Goal: Information Seeking & Learning: Learn about a topic

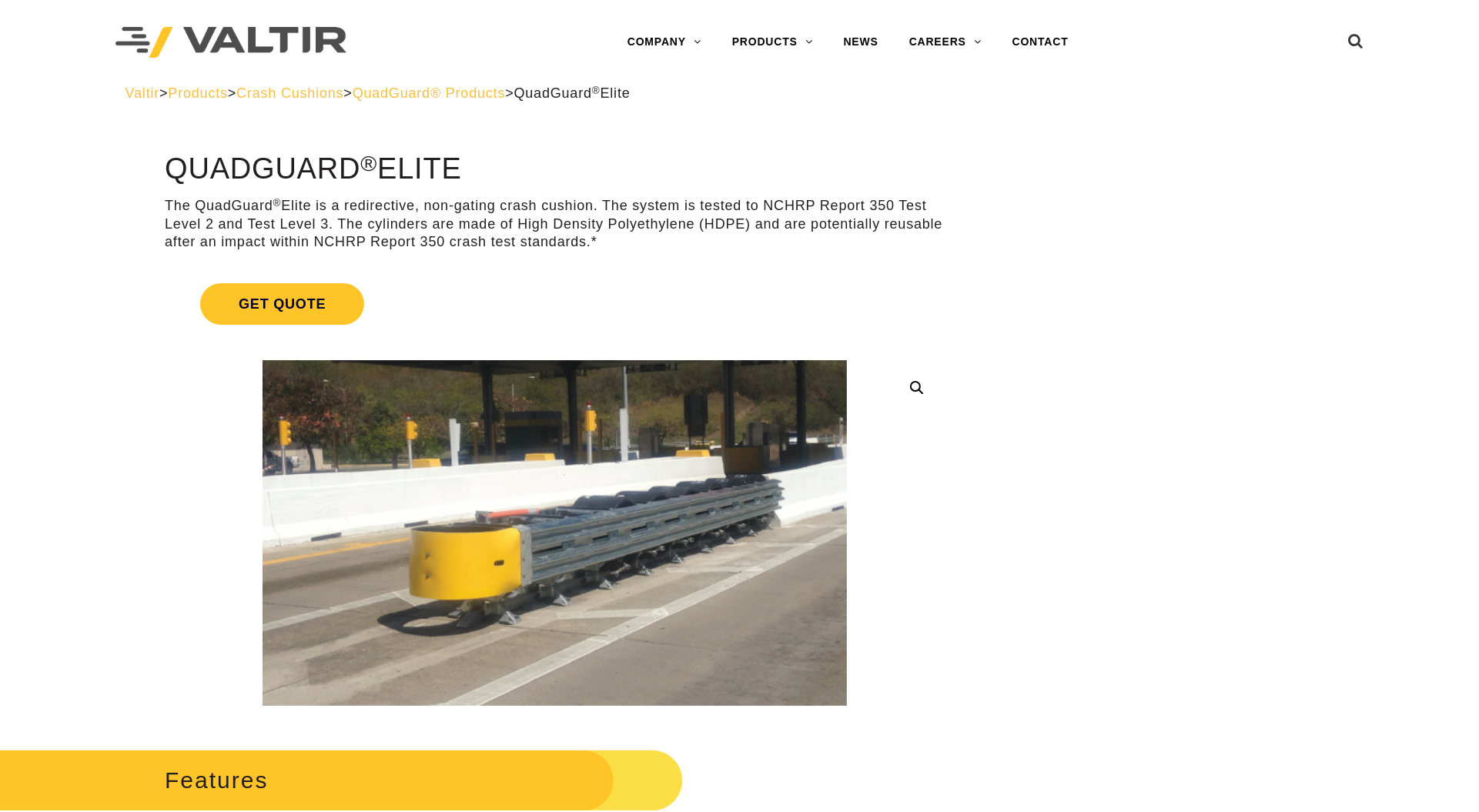
click at [506, 93] on span "QuadGuard® Products" at bounding box center [429, 93] width 153 height 16
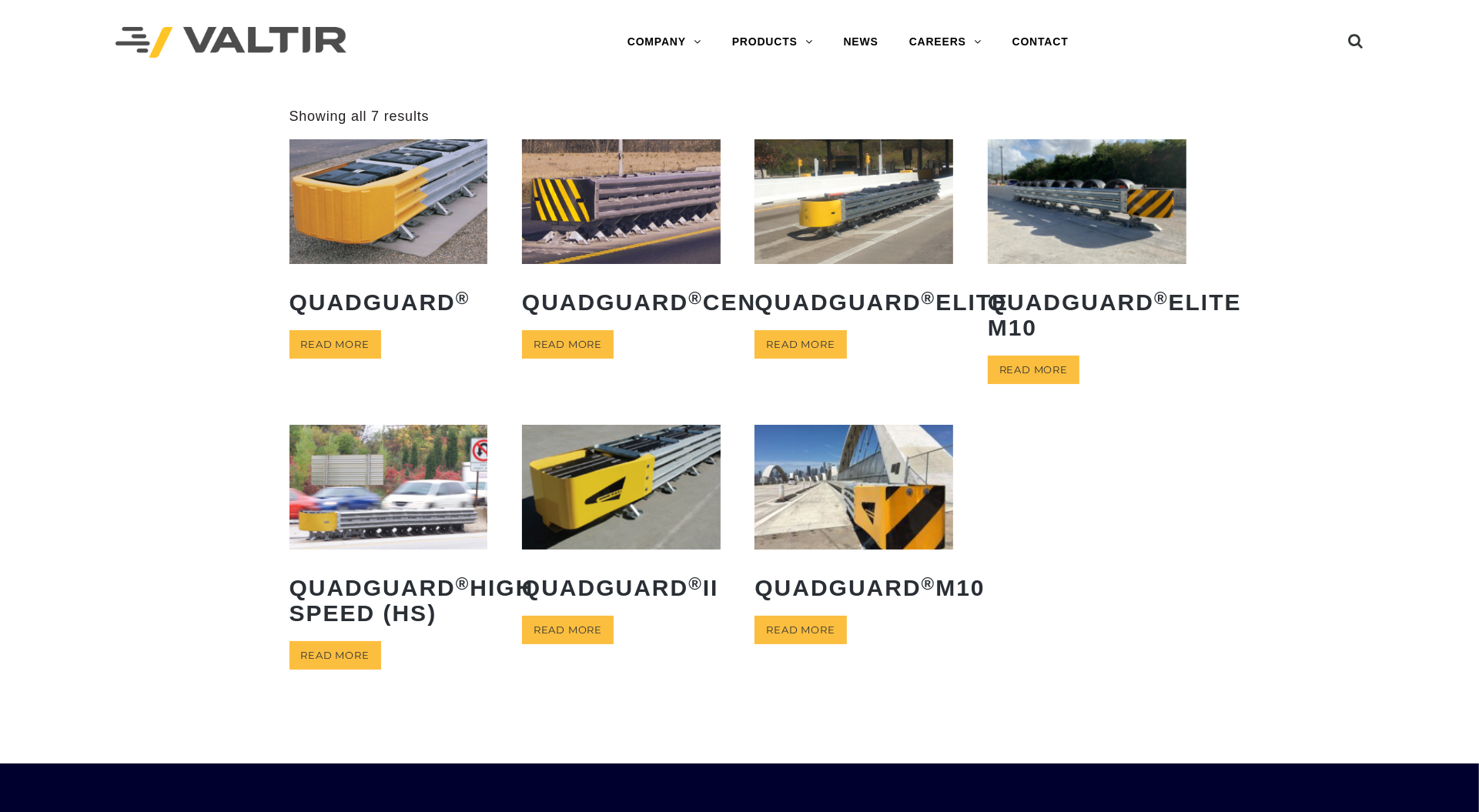
click at [908, 520] on img at bounding box center [853, 486] width 198 height 124
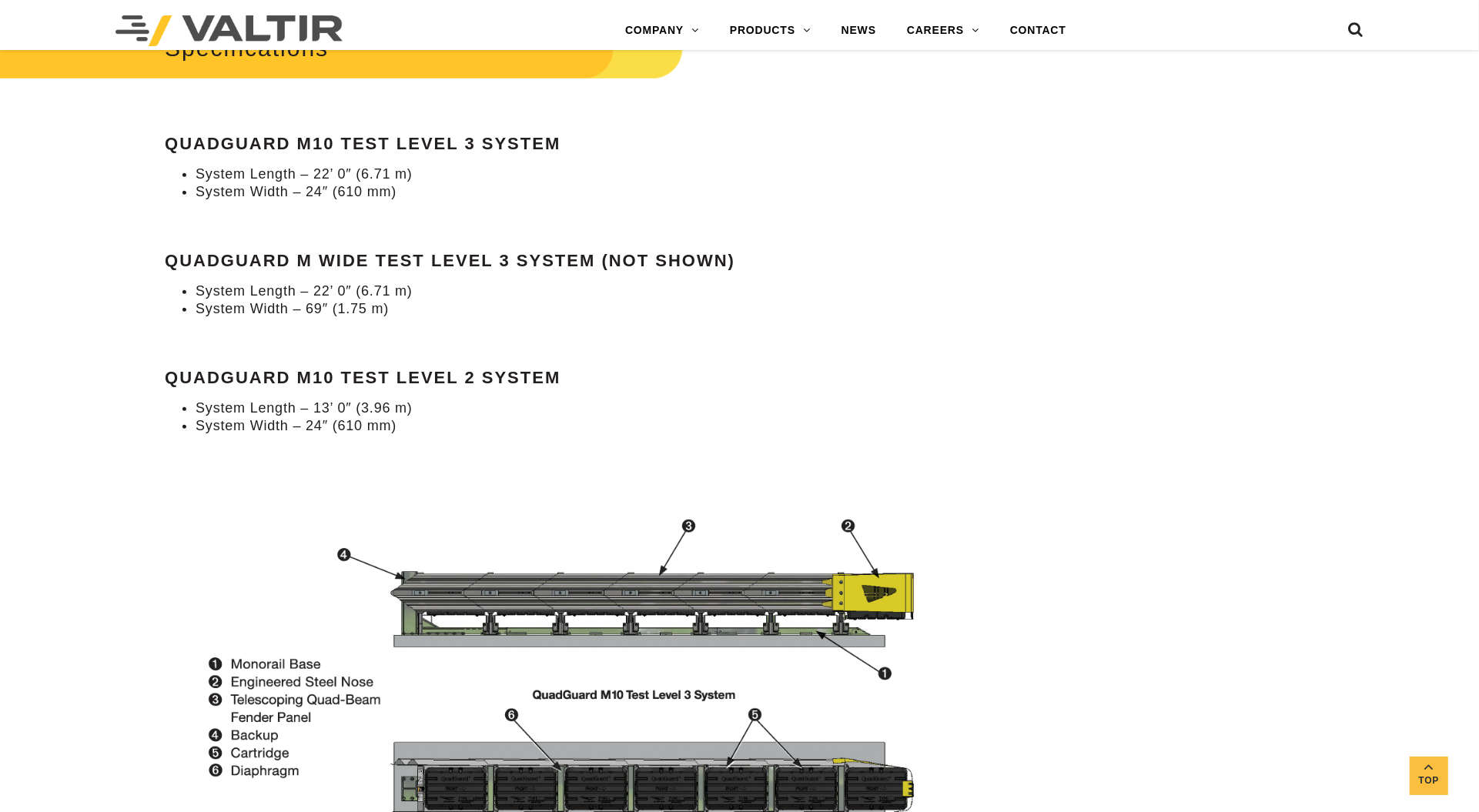
scroll to position [1539, 0]
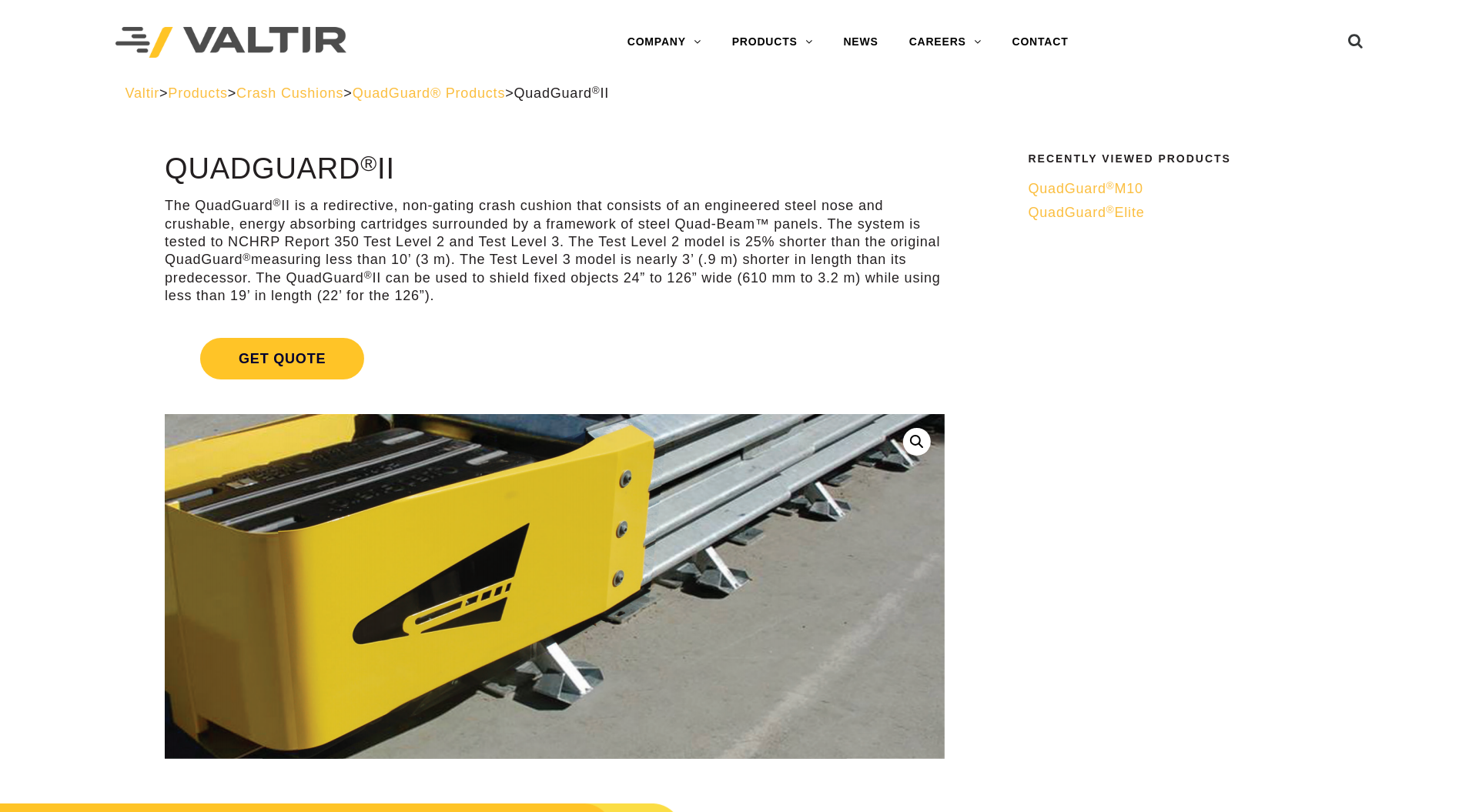
drag, startPoint x: 764, startPoint y: 614, endPoint x: 754, endPoint y: 594, distance: 22.4
click at [763, 616] on img at bounding box center [510, 569] width 948 height 559
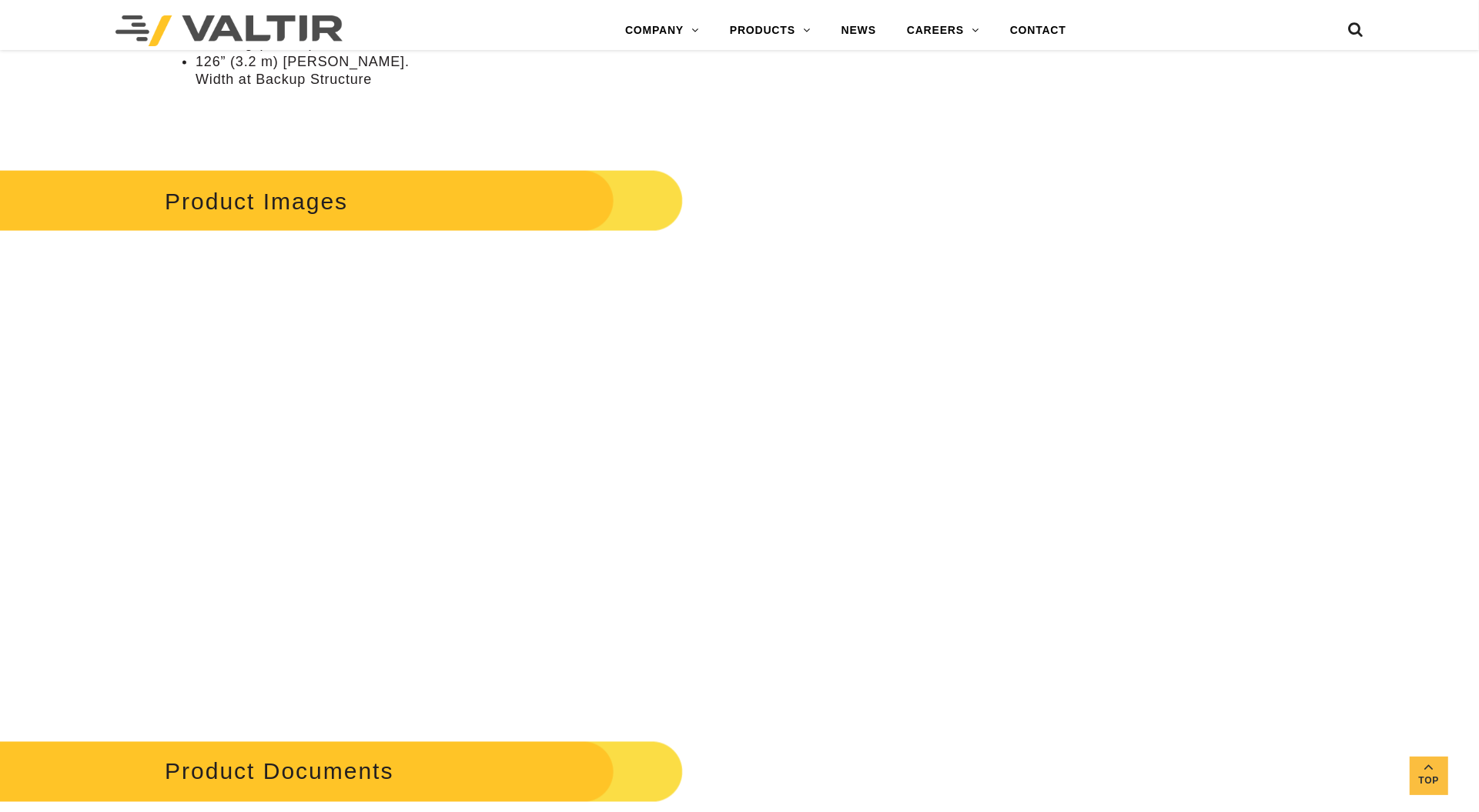
scroll to position [2501, 0]
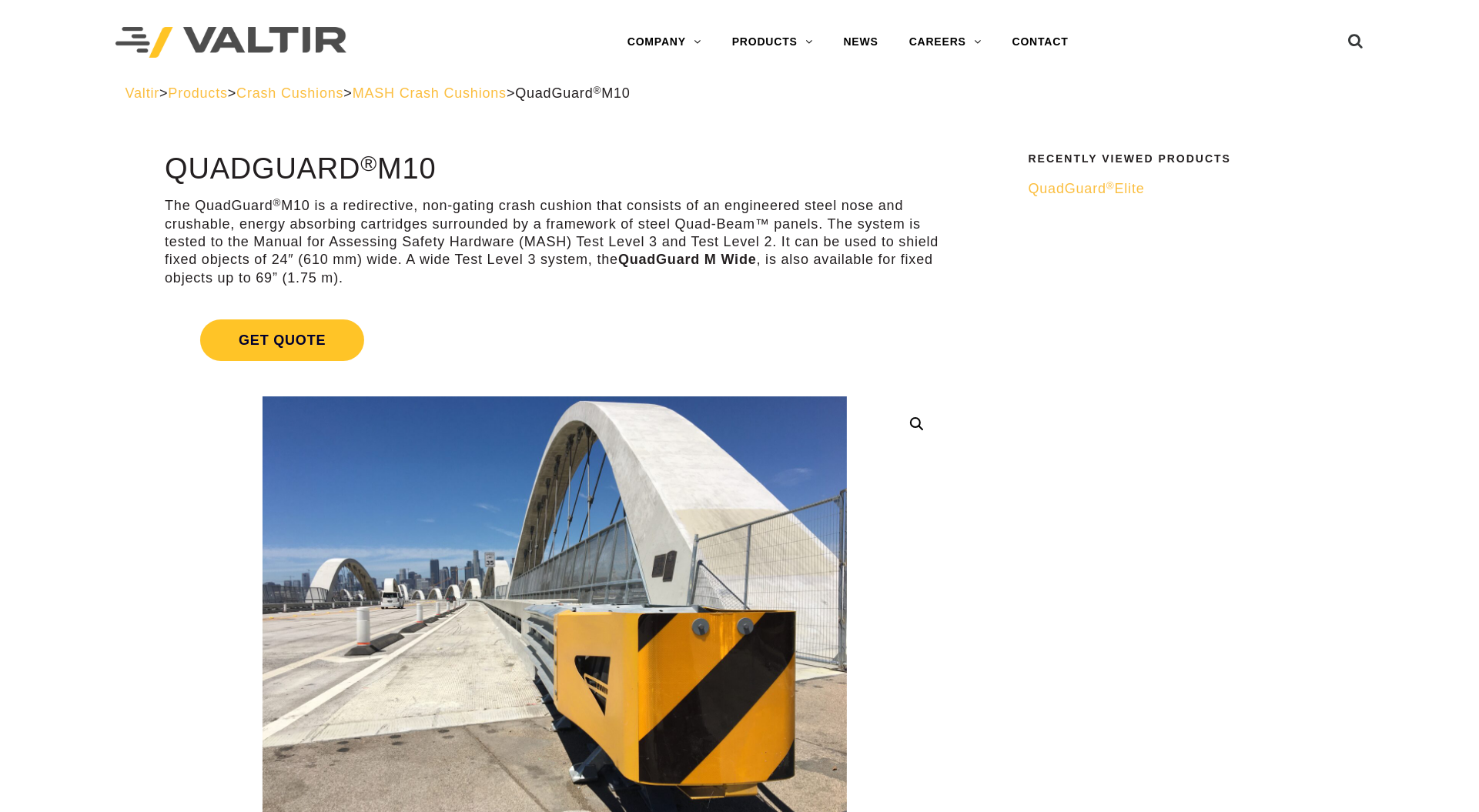
drag, startPoint x: 172, startPoint y: 170, endPoint x: 418, endPoint y: 163, distance: 246.1
click at [418, 163] on h1 "QuadGuard ® M10" at bounding box center [555, 170] width 780 height 33
copy h1 "QuadGuard ® M10"
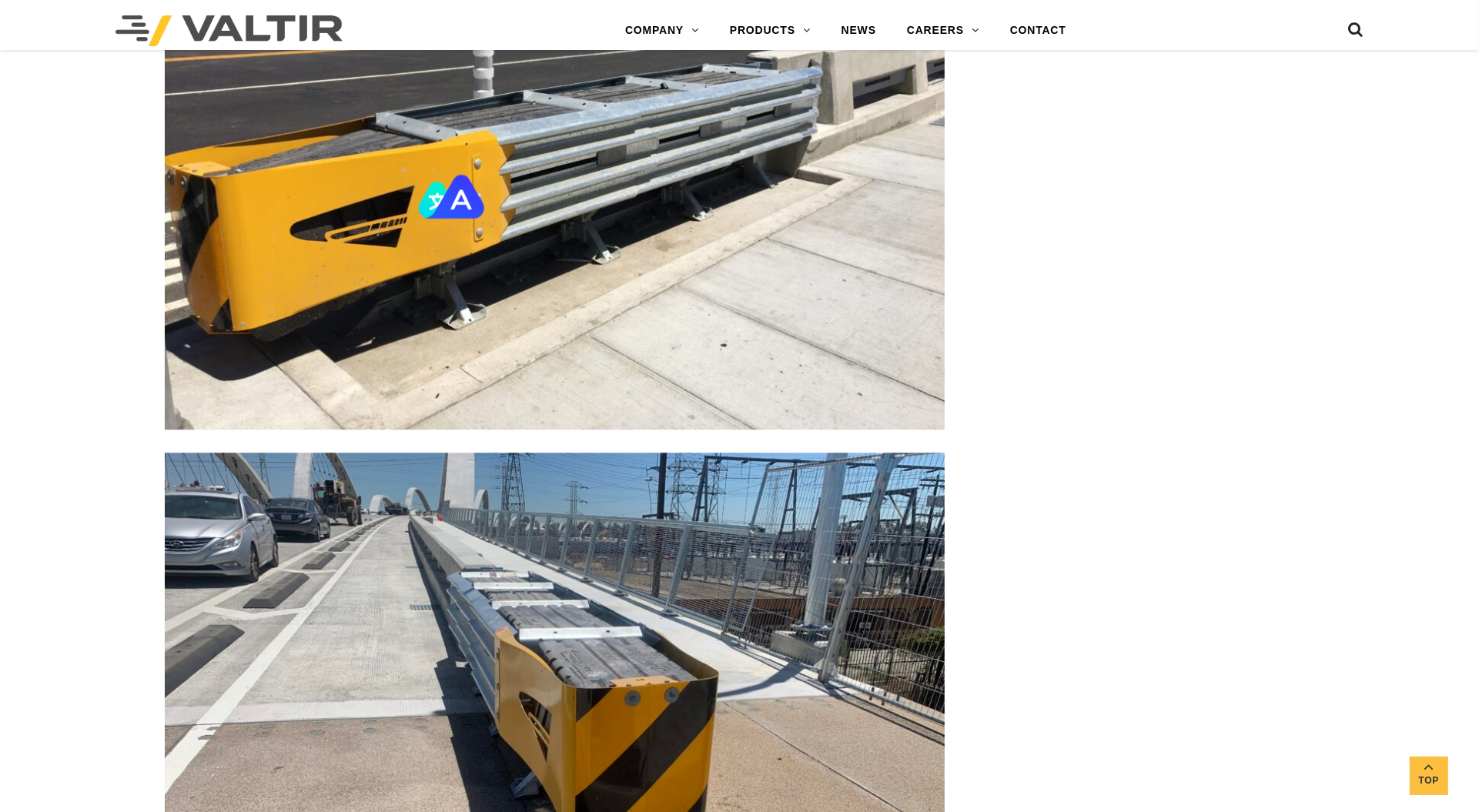
scroll to position [3752, 0]
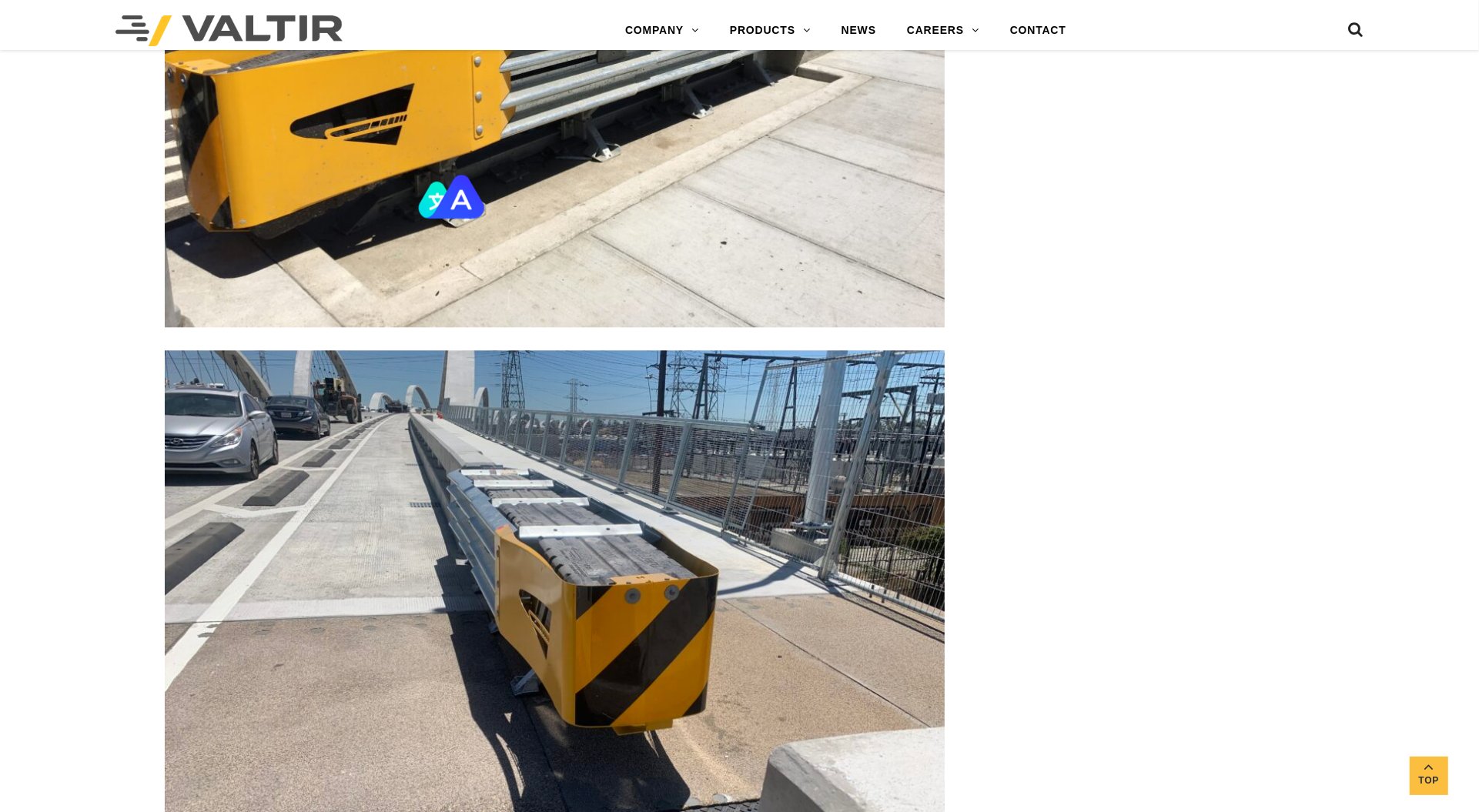
click at [516, 604] on img at bounding box center [555, 642] width 780 height 584
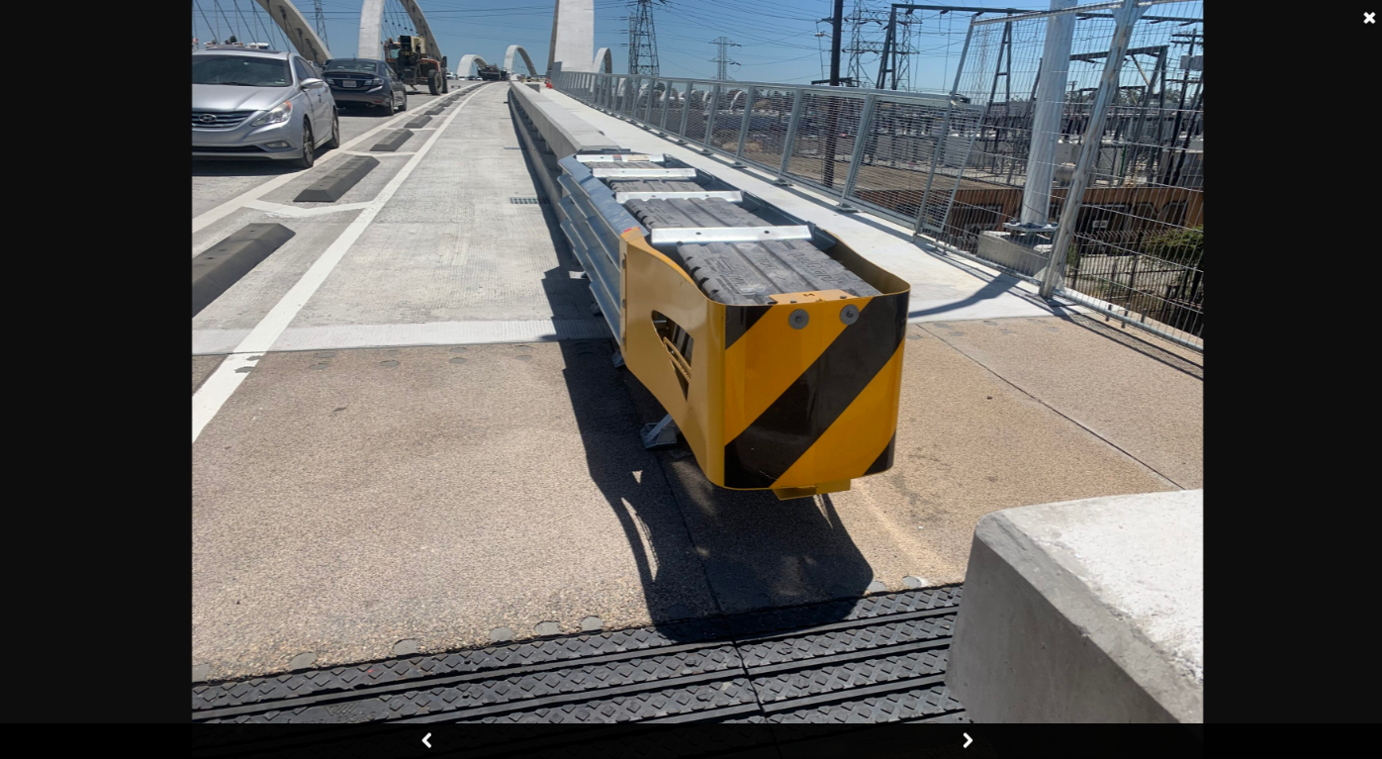
scroll to position [4452, 0]
